Goal: Transaction & Acquisition: Purchase product/service

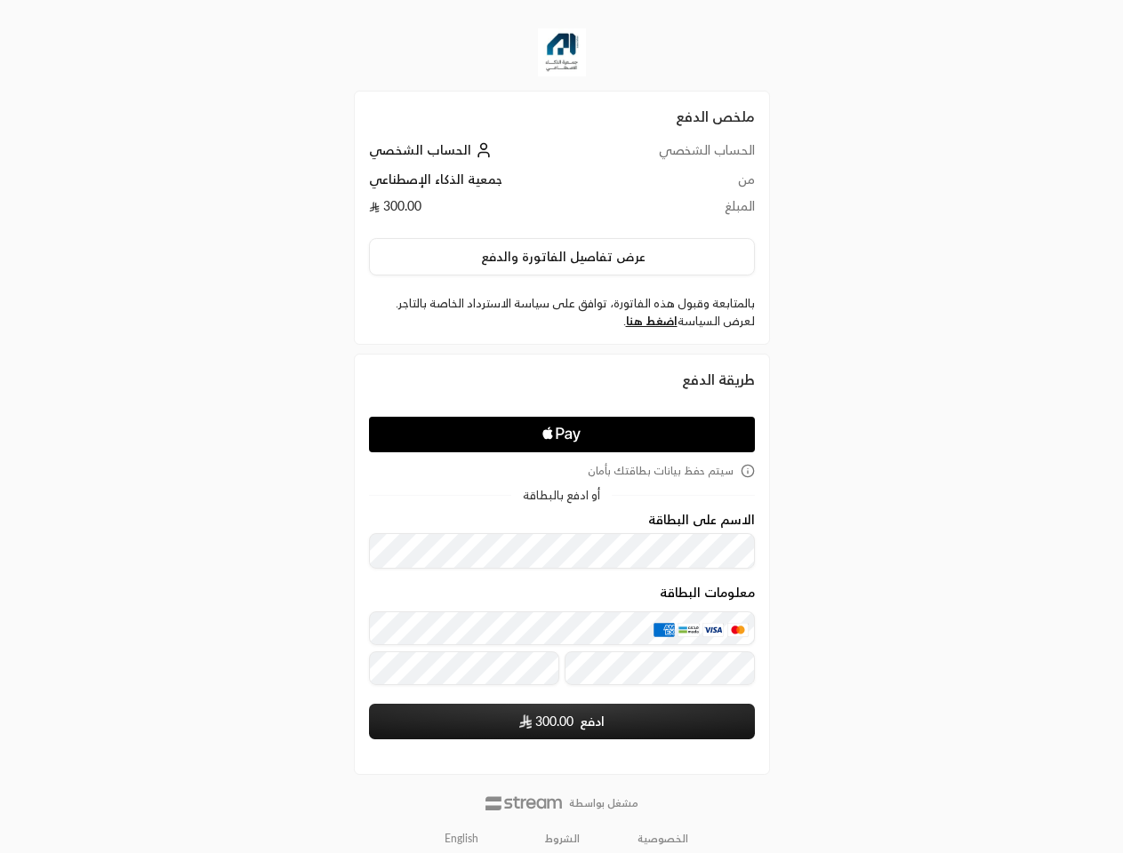
click at [561, 427] on icon "Apple Logo" at bounding box center [561, 435] width 182 height 32
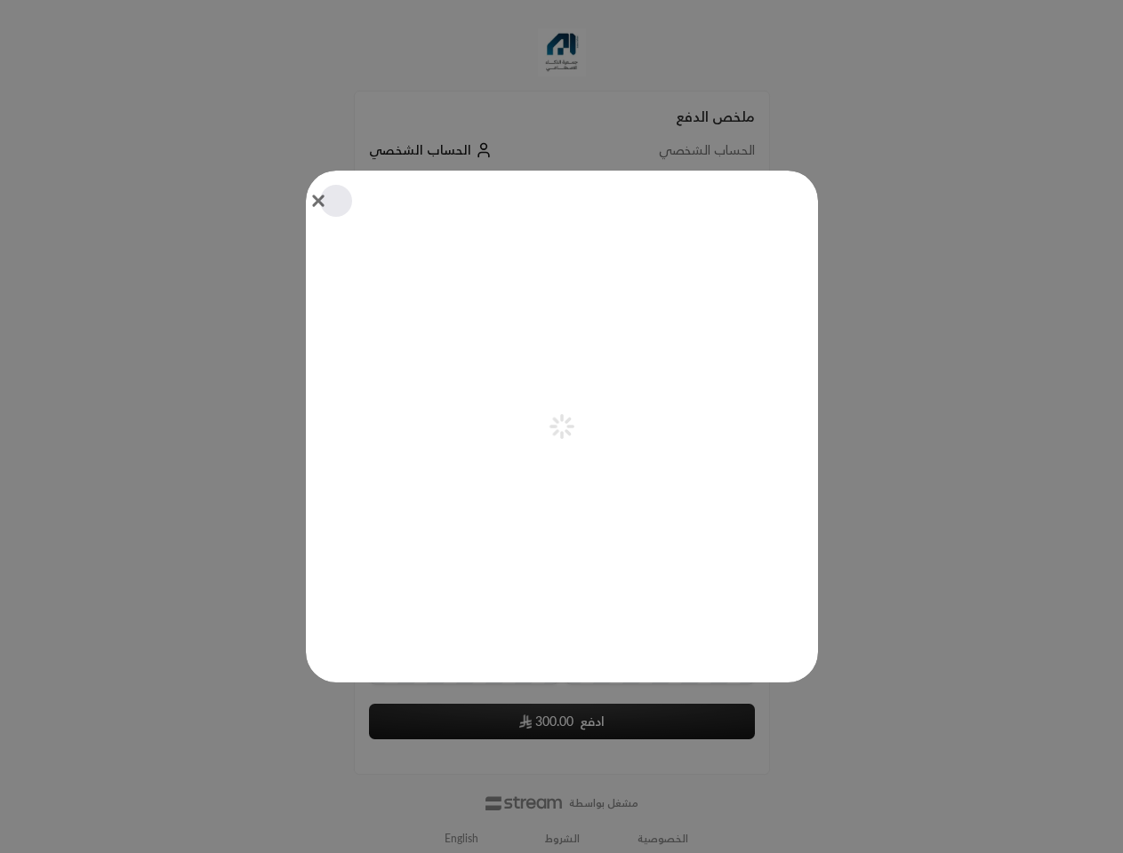
click at [562, 257] on div "Pay with Apple Pay" at bounding box center [562, 427] width 512 height 512
click at [651, 321] on div "Pay with Apple Pay" at bounding box center [562, 427] width 512 height 512
click at [558, 435] on icon "aria-label-from-constructor" at bounding box center [555, 432] width 6 height 6
click at [562, 471] on div "Pay with Apple Pay" at bounding box center [562, 427] width 512 height 512
click at [461, 839] on div at bounding box center [561, 426] width 1123 height 853
